Goal: Task Accomplishment & Management: Complete application form

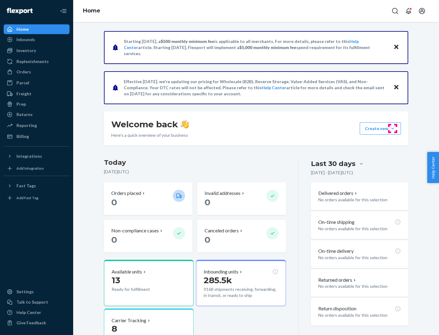
click at [393, 129] on button "Create new Create new inbound Create new order Create new product" at bounding box center [380, 129] width 41 height 12
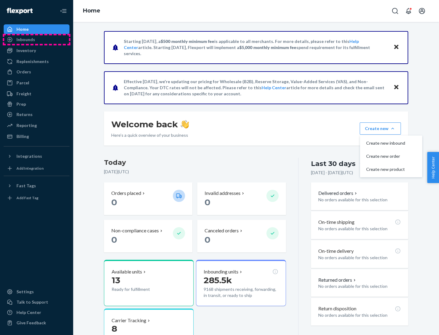
click at [37, 40] on div "Inbounds" at bounding box center [36, 39] width 65 height 9
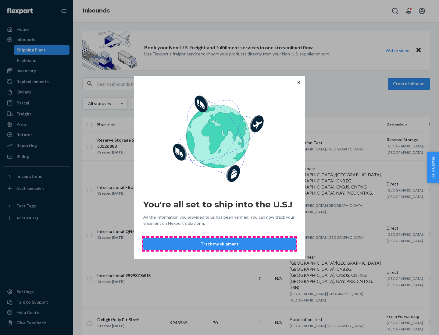
click at [219, 244] on button "Track my shipment" at bounding box center [219, 244] width 152 height 12
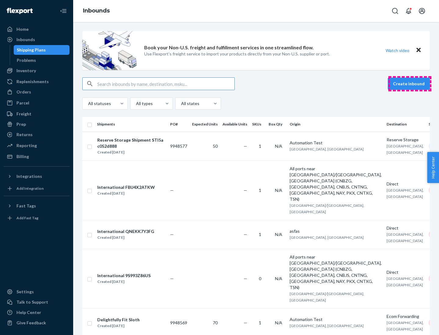
click at [410, 84] on button "Create inbound" at bounding box center [409, 84] width 42 height 12
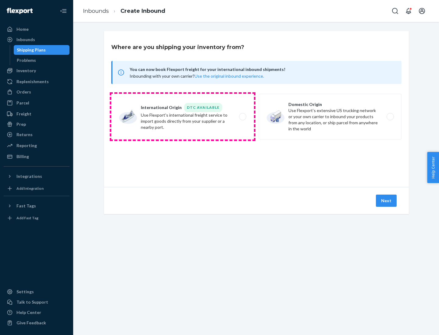
click at [183, 117] on label "International Origin DTC Available Use Flexport's international freight service…" at bounding box center [182, 117] width 143 height 46
click at [242, 117] on input "International Origin DTC Available Use Flexport's international freight service…" at bounding box center [244, 117] width 4 height 4
radio input "true"
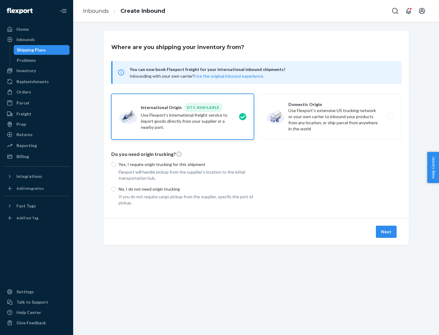
click at [186, 189] on p "No, I do not need origin trucking" at bounding box center [186, 189] width 135 height 6
click at [116, 189] on input "No, I do not need origin trucking" at bounding box center [113, 189] width 5 height 5
radio input "true"
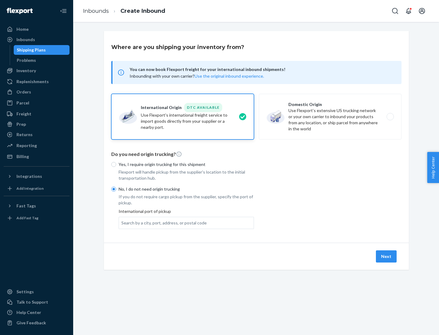
click at [162, 223] on div "Search by a city, port, address, or postal code" at bounding box center [163, 223] width 85 height 6
click at [122, 223] on input "Search by a city, port, address, or postal code" at bounding box center [121, 223] width 1 height 6
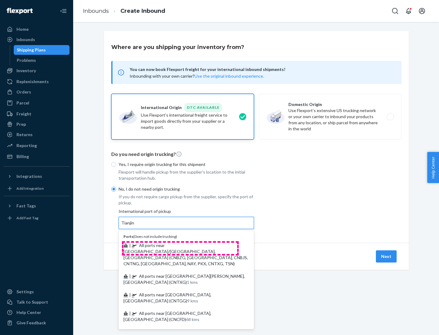
click at [180, 245] on span "| All ports near [GEOGRAPHIC_DATA]/[GEOGRAPHIC_DATA], [GEOGRAPHIC_DATA] (CNBZG,…" at bounding box center [185, 254] width 124 height 23
click at [135, 226] on input "Tianjin" at bounding box center [127, 223] width 13 height 6
type input "All ports near [GEOGRAPHIC_DATA]/[GEOGRAPHIC_DATA], [GEOGRAPHIC_DATA] (CNBZG, […"
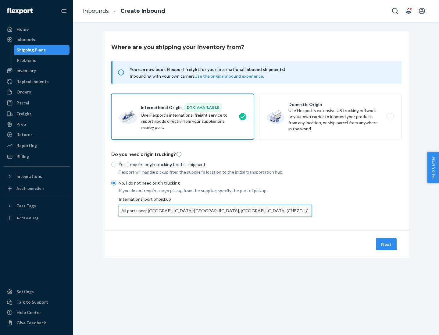
click at [386, 244] on button "Next" at bounding box center [386, 244] width 21 height 12
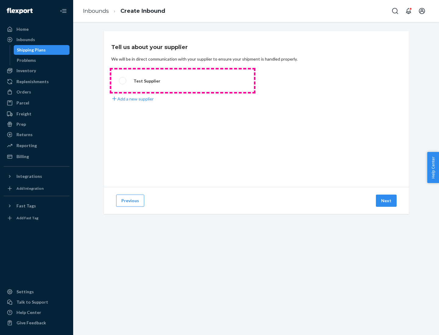
click at [183, 81] on label "Test Supplier" at bounding box center [182, 80] width 143 height 23
click at [123, 81] on input "Test Supplier" at bounding box center [121, 81] width 4 height 4
radio input "true"
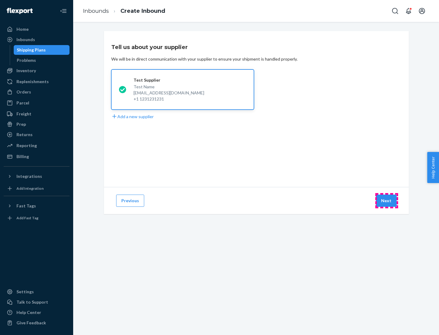
click at [386, 201] on button "Next" at bounding box center [386, 201] width 21 height 12
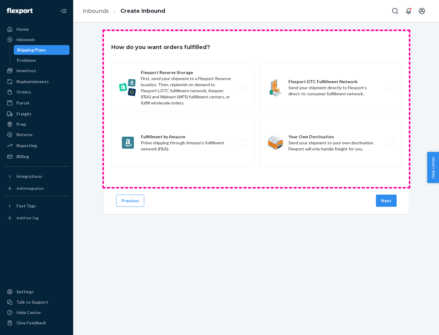
click at [256, 109] on div "Flexport Reserve Storage First, send your shipment to a Flexport Reserve locati…" at bounding box center [256, 115] width 290 height 105
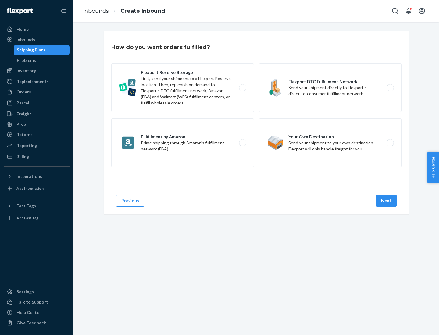
click at [330, 88] on label "Flexport DTC Fulfillment Network Send your shipment directly to Flexport’s dire…" at bounding box center [330, 87] width 143 height 49
click at [390, 88] on input "Flexport DTC Fulfillment Network Send your shipment directly to Flexport’s dire…" at bounding box center [392, 88] width 4 height 4
radio input "true"
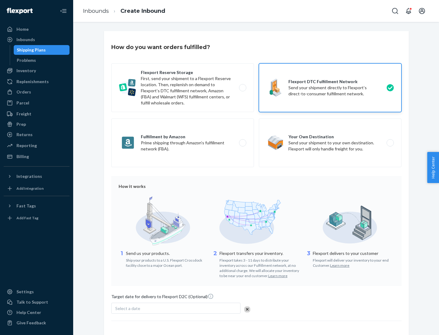
scroll to position [45, 0]
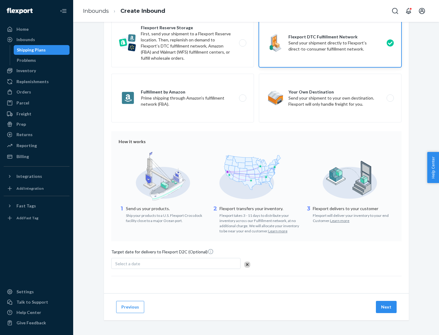
click at [386, 307] on button "Next" at bounding box center [386, 307] width 21 height 12
